Goal: Task Accomplishment & Management: Manage account settings

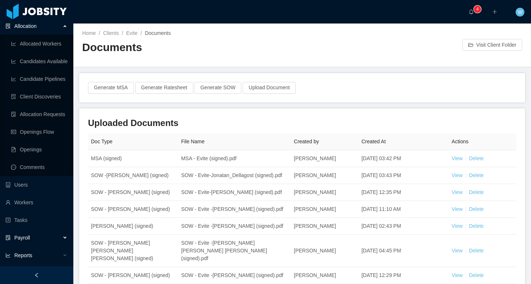
scroll to position [108, 0]
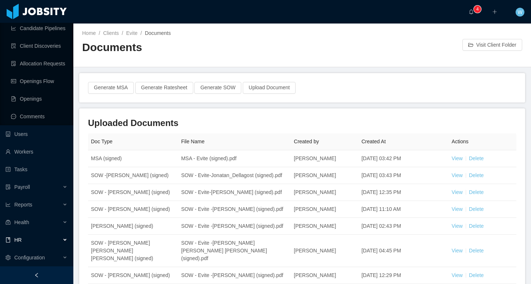
click at [36, 238] on div "HR" at bounding box center [36, 239] width 73 height 15
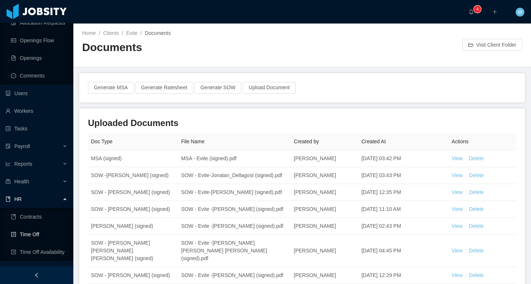
scroll to position [161, 0]
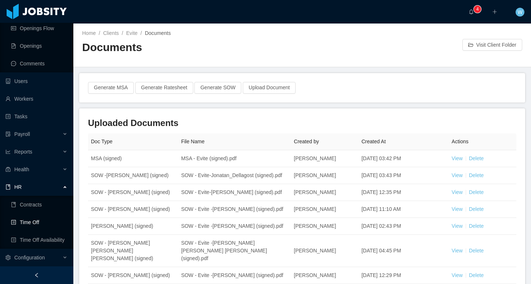
click at [39, 225] on link "Time Off" at bounding box center [39, 222] width 56 height 15
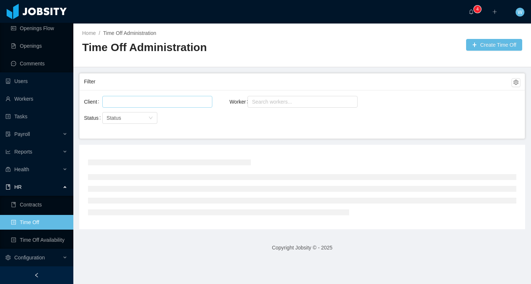
click at [140, 100] on div at bounding box center [156, 101] width 103 height 11
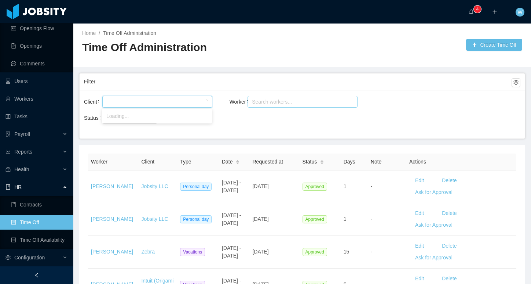
click at [269, 100] on div "Search workers..." at bounding box center [299, 101] width 95 height 7
type input "**********"
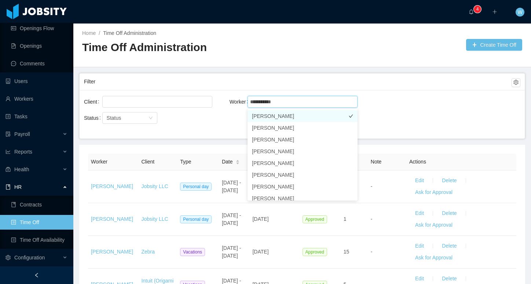
click at [283, 118] on li "[PERSON_NAME]" at bounding box center [303, 116] width 110 height 12
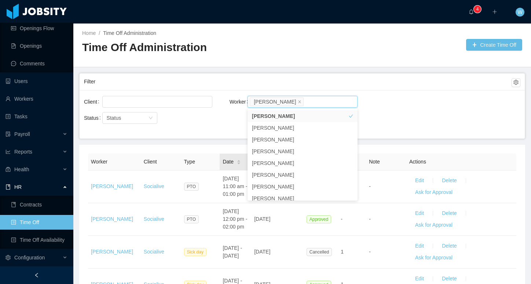
click at [231, 162] on span "Date" at bounding box center [228, 162] width 11 height 8
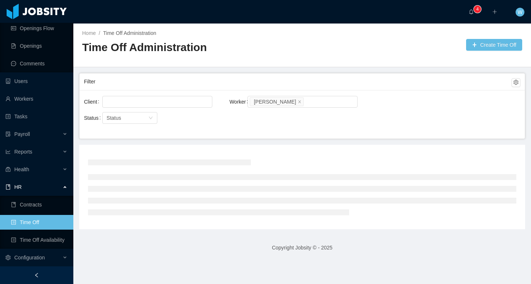
click at [231, 161] on h3 at bounding box center [169, 162] width 163 height 6
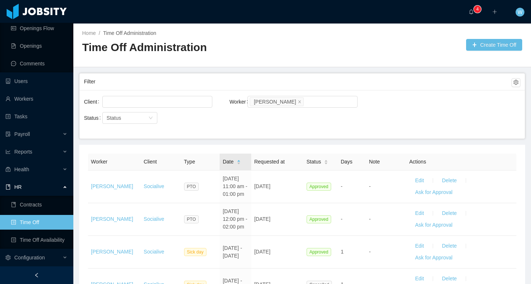
click at [235, 163] on div "Date" at bounding box center [232, 162] width 18 height 8
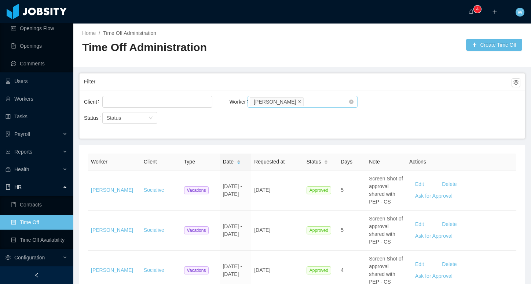
click at [298, 103] on icon "icon: close" at bounding box center [300, 101] width 4 height 4
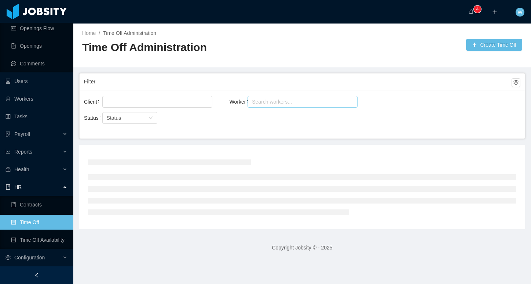
click at [291, 103] on div "Search workers..." at bounding box center [299, 101] width 95 height 7
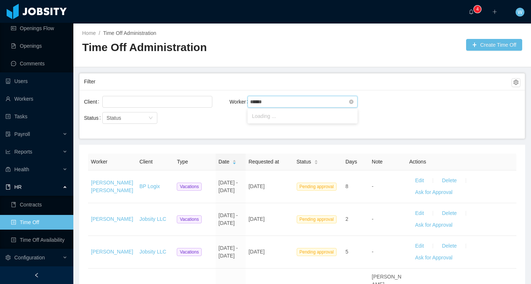
type input "*******"
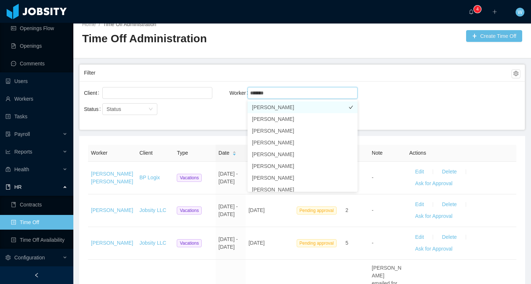
click at [291, 103] on li "[PERSON_NAME]" at bounding box center [303, 107] width 110 height 12
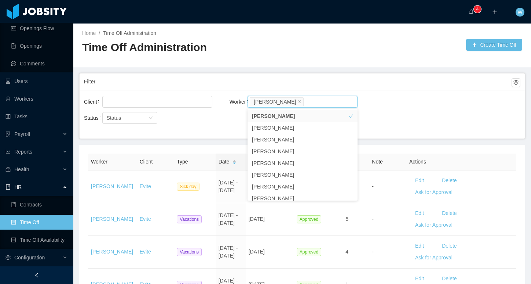
click at [227, 118] on div "Status Status" at bounding box center [157, 117] width 146 height 15
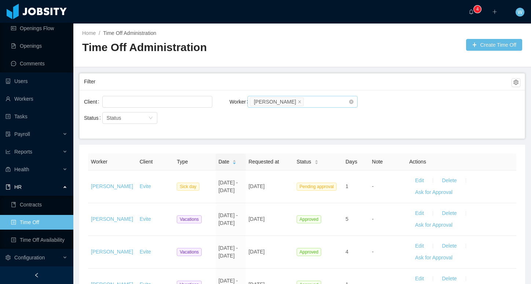
click at [300, 104] on div "Search workers... [PERSON_NAME]" at bounding box center [300, 101] width 100 height 11
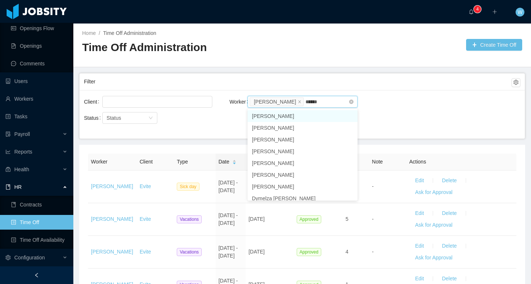
type input "******"
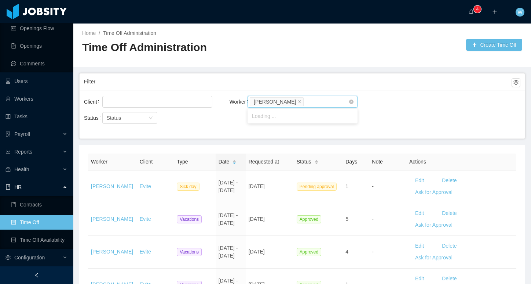
drag, startPoint x: 309, startPoint y: 104, endPoint x: 298, endPoint y: 104, distance: 10.6
click at [298, 104] on div "Search workers... [PERSON_NAME]" at bounding box center [300, 101] width 100 height 11
type input "*****"
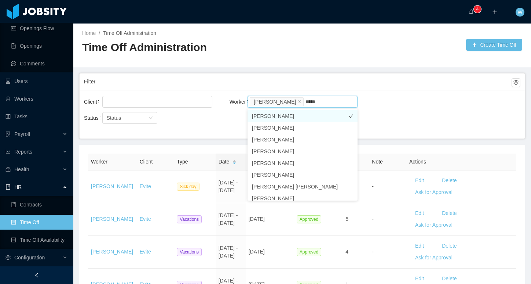
click at [300, 113] on li "[PERSON_NAME]" at bounding box center [303, 116] width 110 height 12
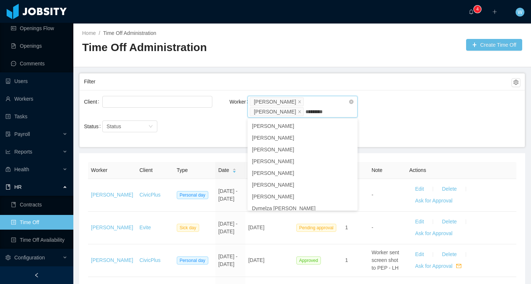
type input "********"
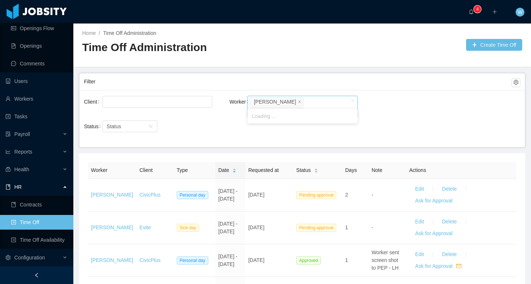
drag, startPoint x: 290, startPoint y: 111, endPoint x: 259, endPoint y: 112, distance: 30.8
click at [259, 112] on body "Dashboard Apps Clients Allocation Allocated Workers Candidates Available Candid…" at bounding box center [265, 142] width 531 height 284
type input "******"
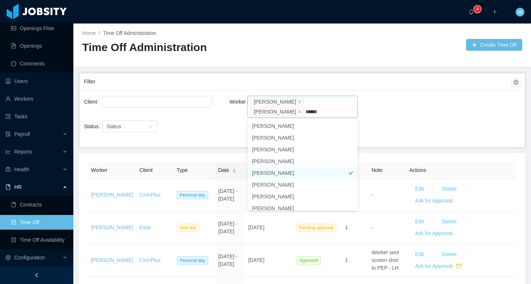
click at [286, 171] on li "[PERSON_NAME]" at bounding box center [303, 173] width 110 height 12
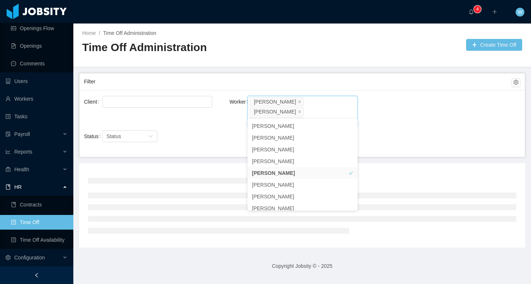
click at [319, 76] on div "Filter" at bounding box center [298, 82] width 428 height 14
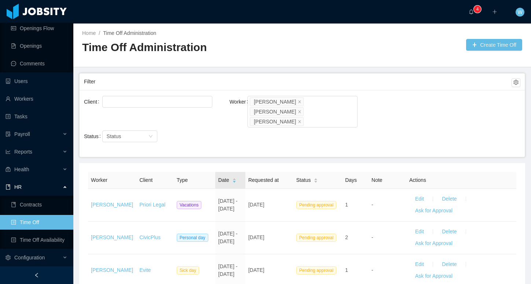
click at [232, 177] on icon "icon: caret-up" at bounding box center [234, 179] width 4 height 4
click at [237, 176] on div "Date" at bounding box center [227, 180] width 18 height 8
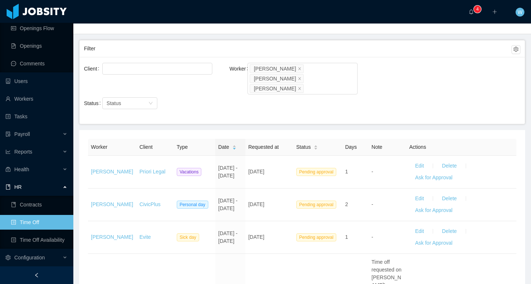
scroll to position [35, 0]
